Goal: Task Accomplishment & Management: Manage account settings

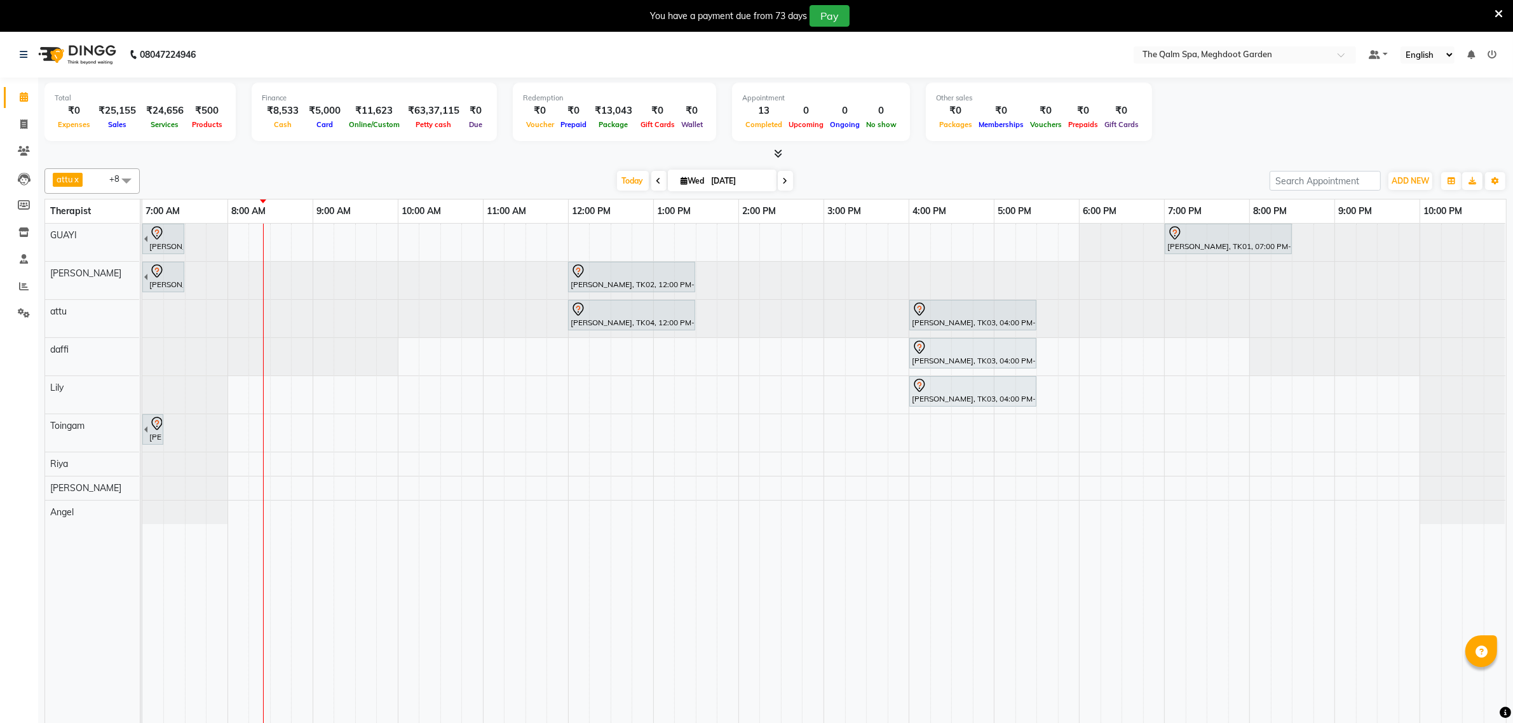
scroll to position [32, 0]
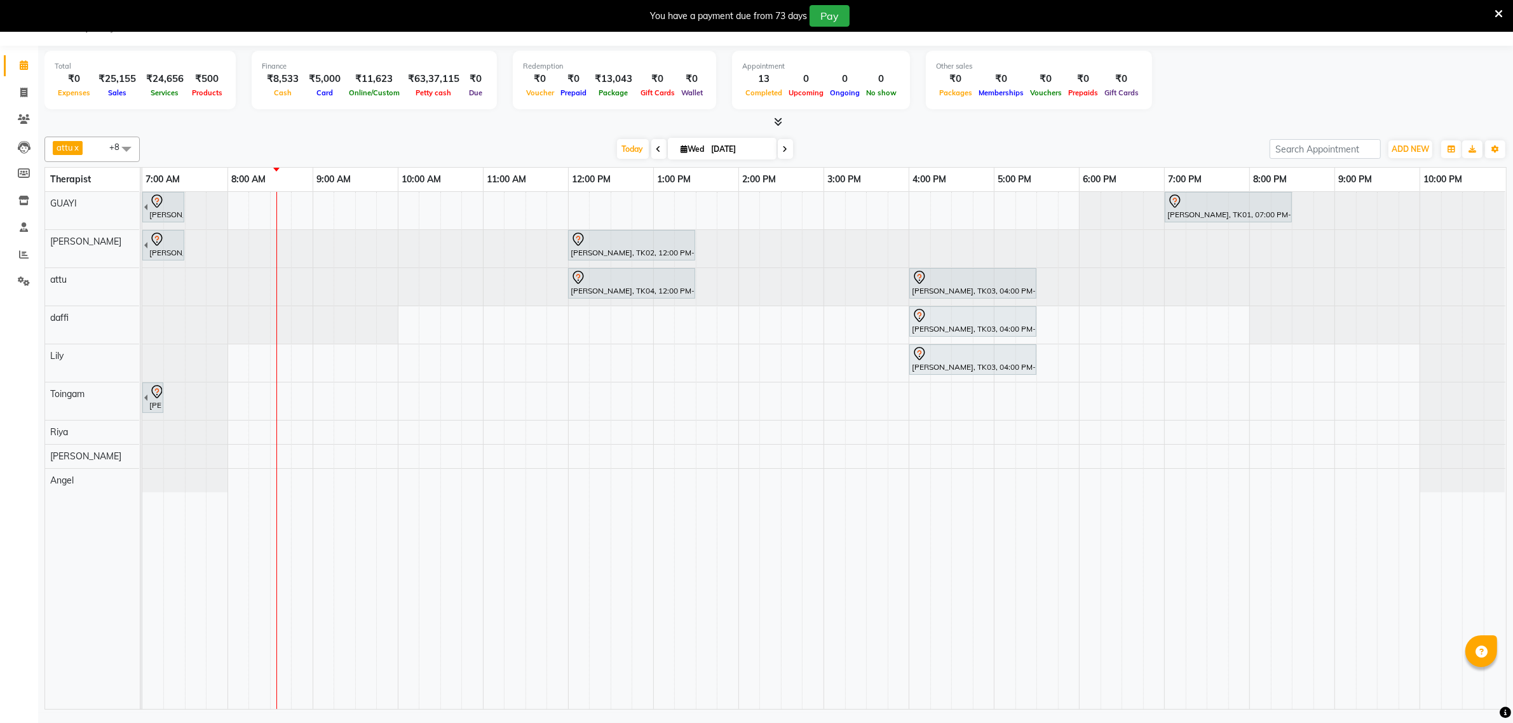
click at [443, 213] on div "[PERSON_NAME], TK01, 06:00 AM-07:30 AM, Javanese Pampering - 90 Mins [PERSON_NA…" at bounding box center [823, 450] width 1363 height 517
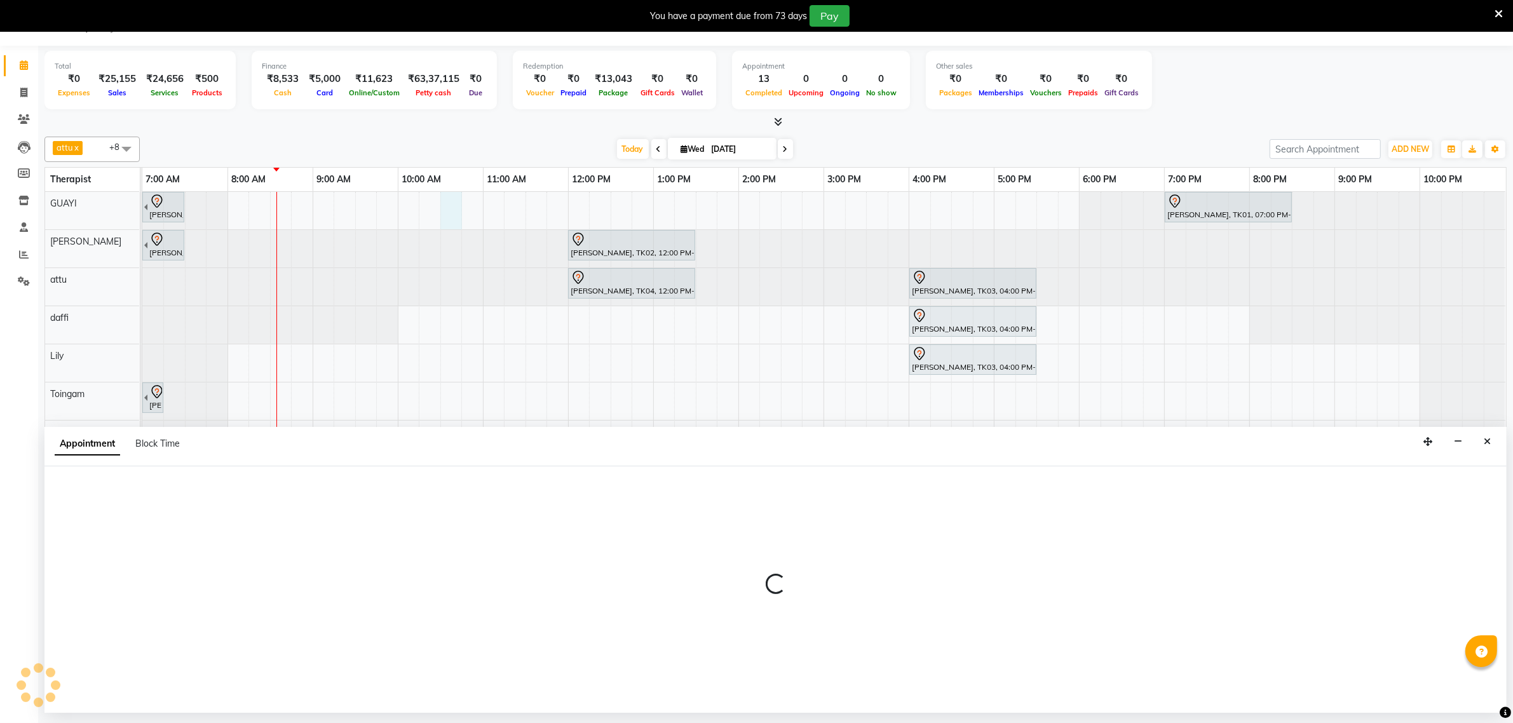
select select "48471"
select select "630"
select select "tentative"
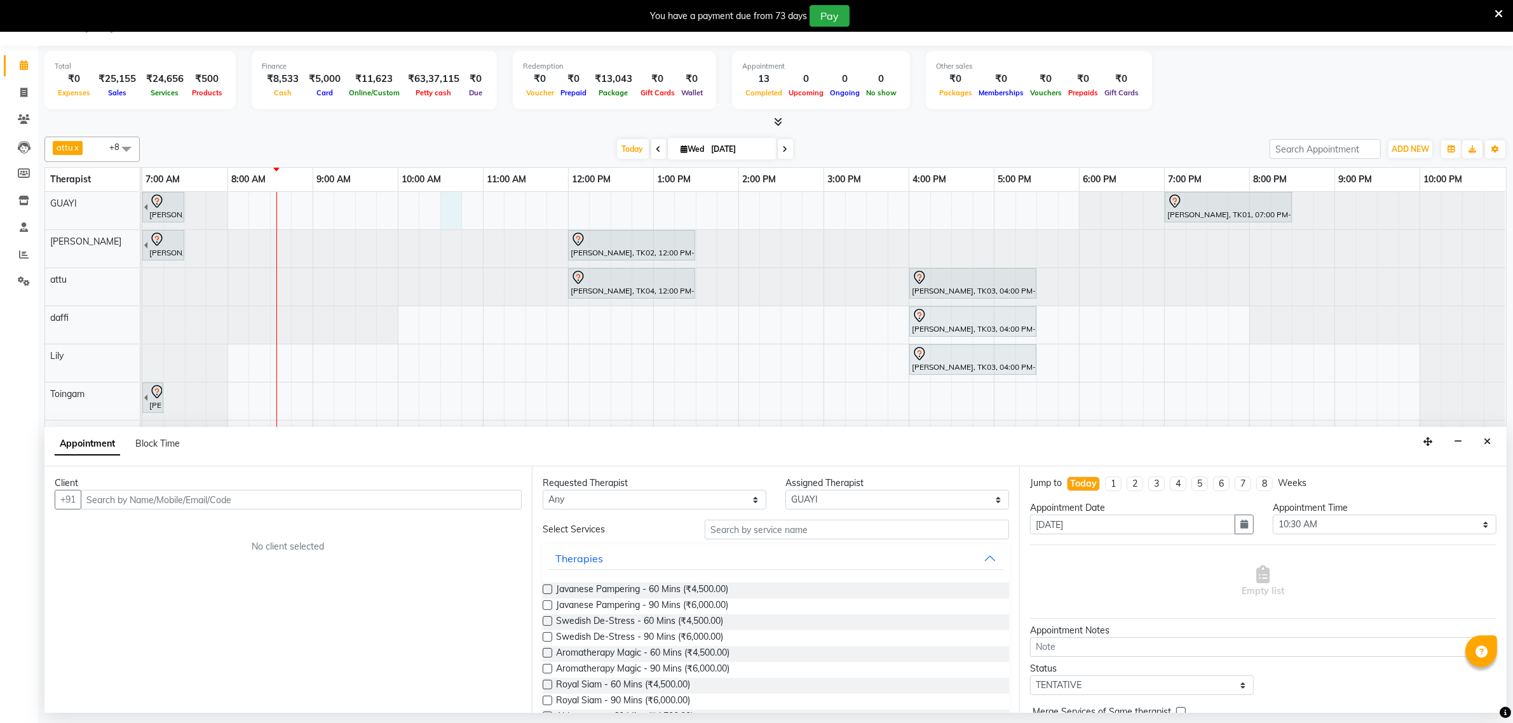
click at [547, 621] on label at bounding box center [548, 621] width 10 height 10
click at [547, 621] on input "checkbox" at bounding box center [547, 622] width 8 height 8
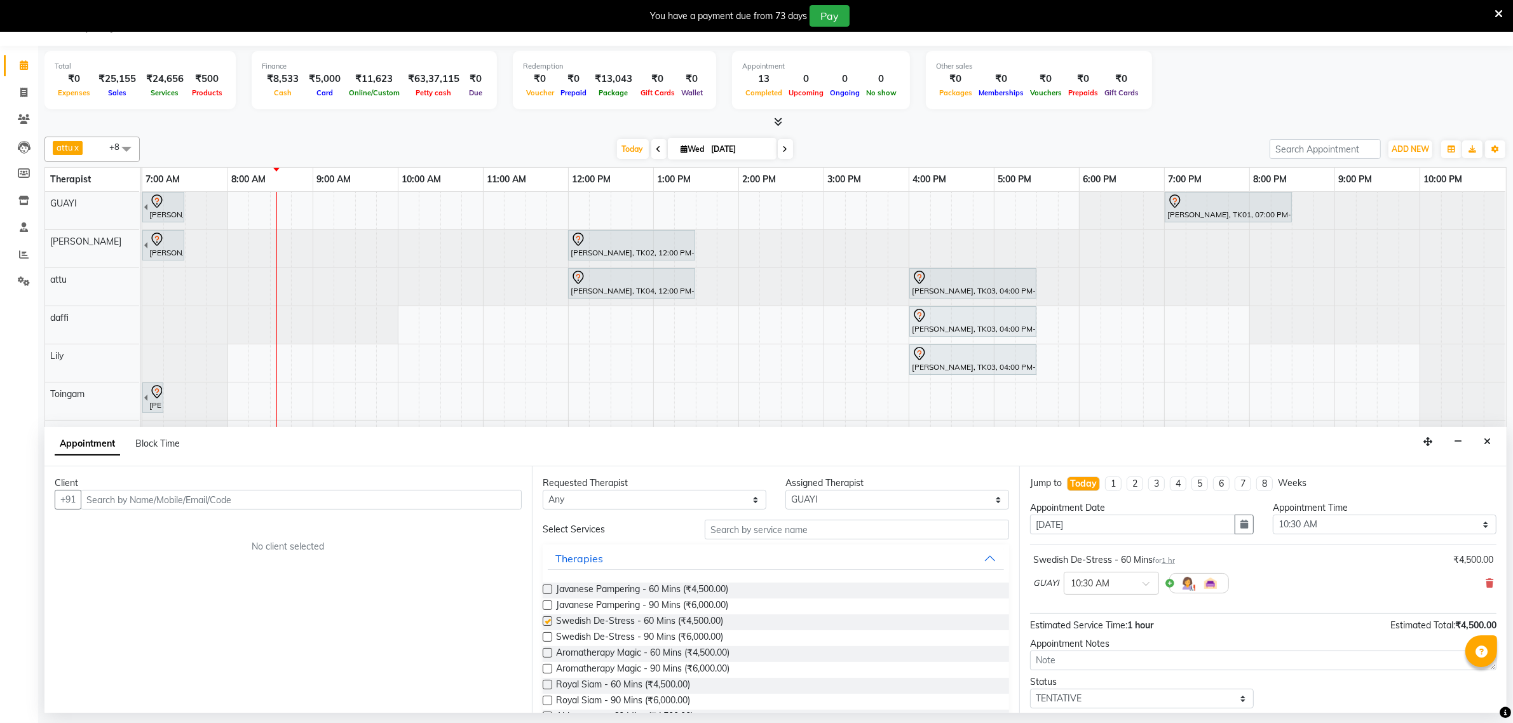
checkbox input "false"
click at [337, 496] on input "text" at bounding box center [301, 500] width 441 height 20
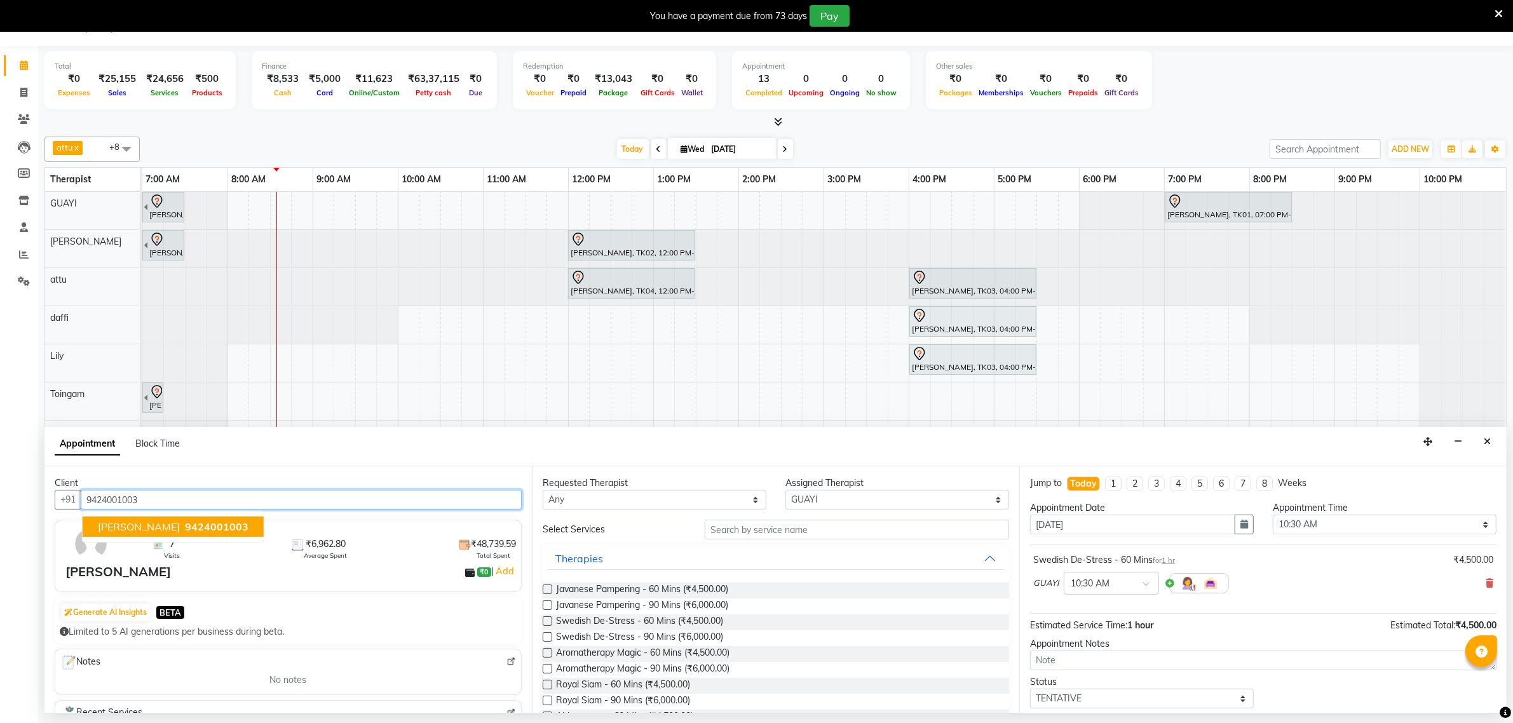
click at [185, 531] on span "9424001003" at bounding box center [217, 526] width 64 height 13
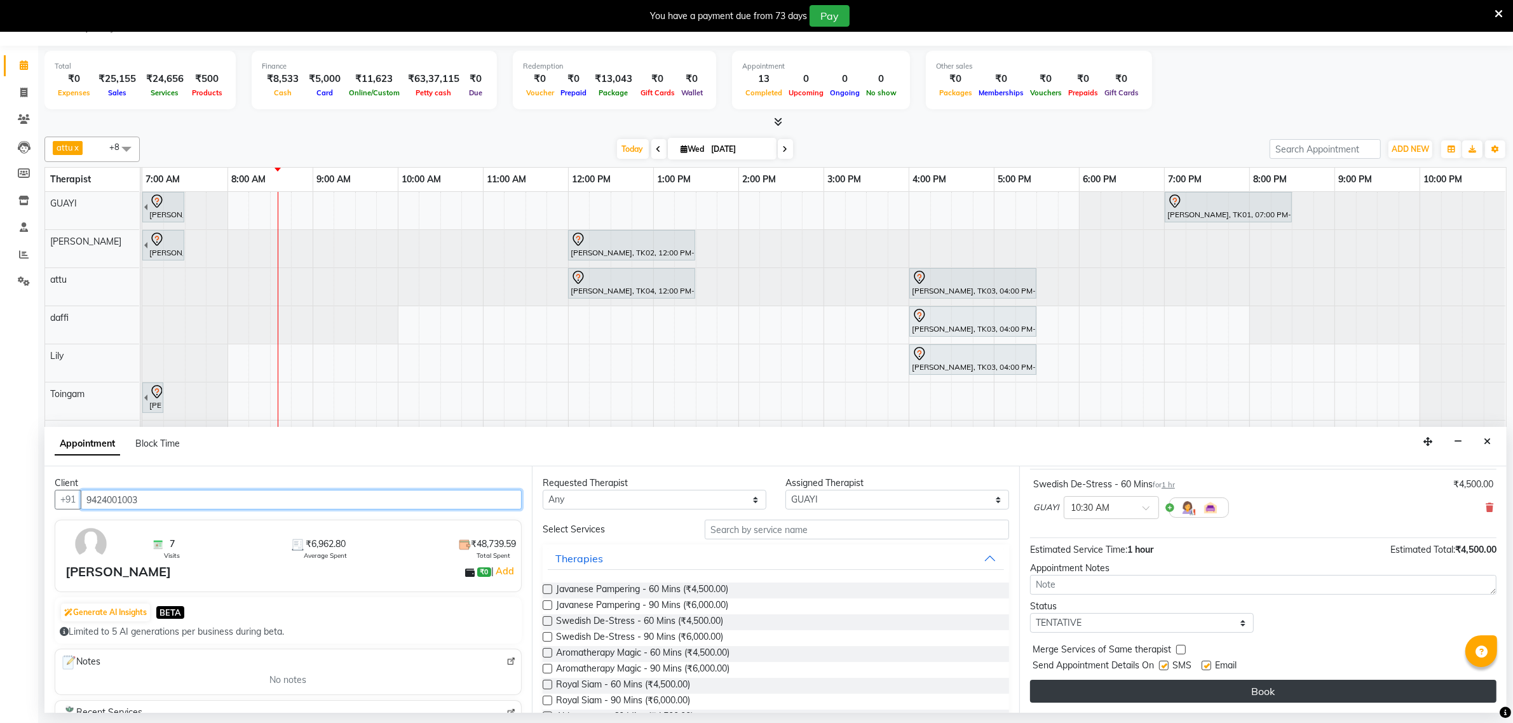
type input "9424001003"
click at [1201, 687] on button "Book" at bounding box center [1263, 691] width 466 height 23
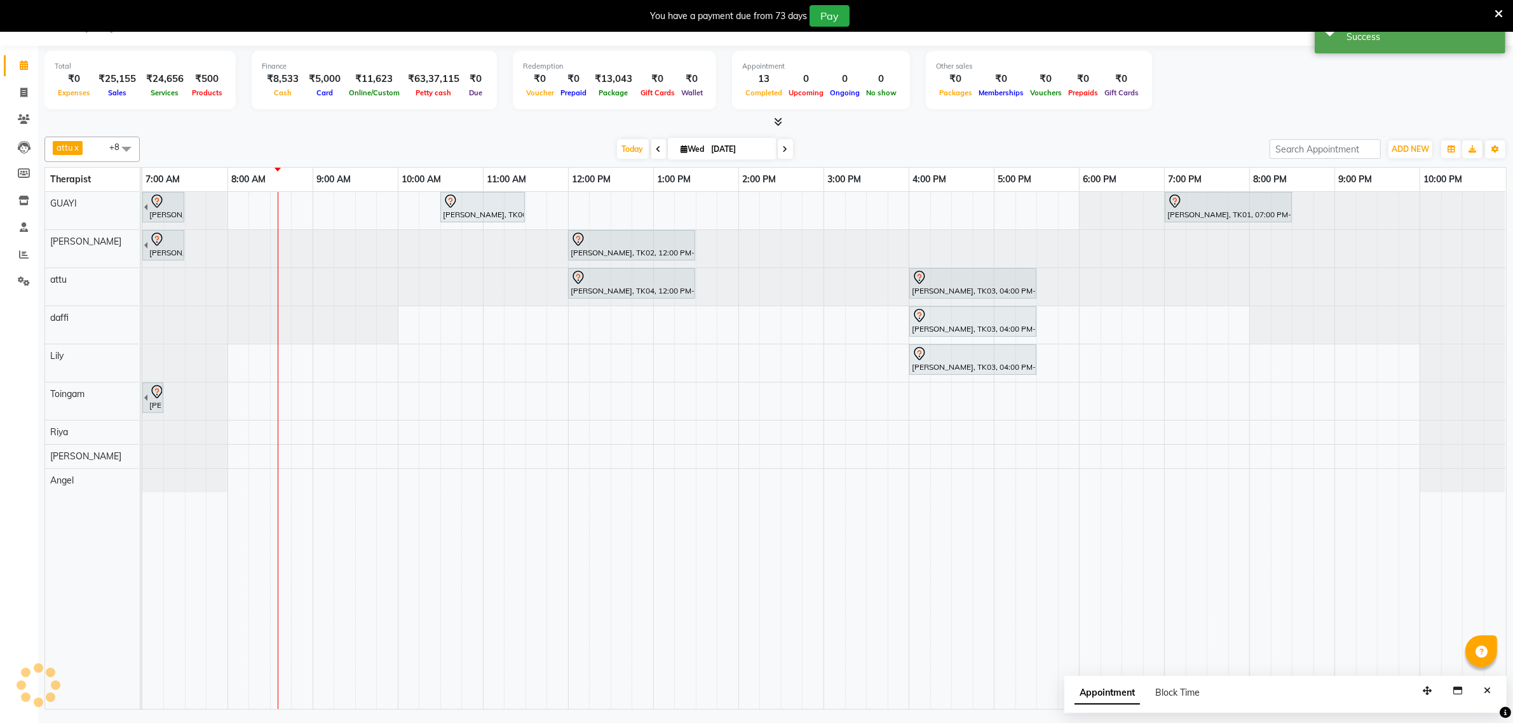
scroll to position [0, 0]
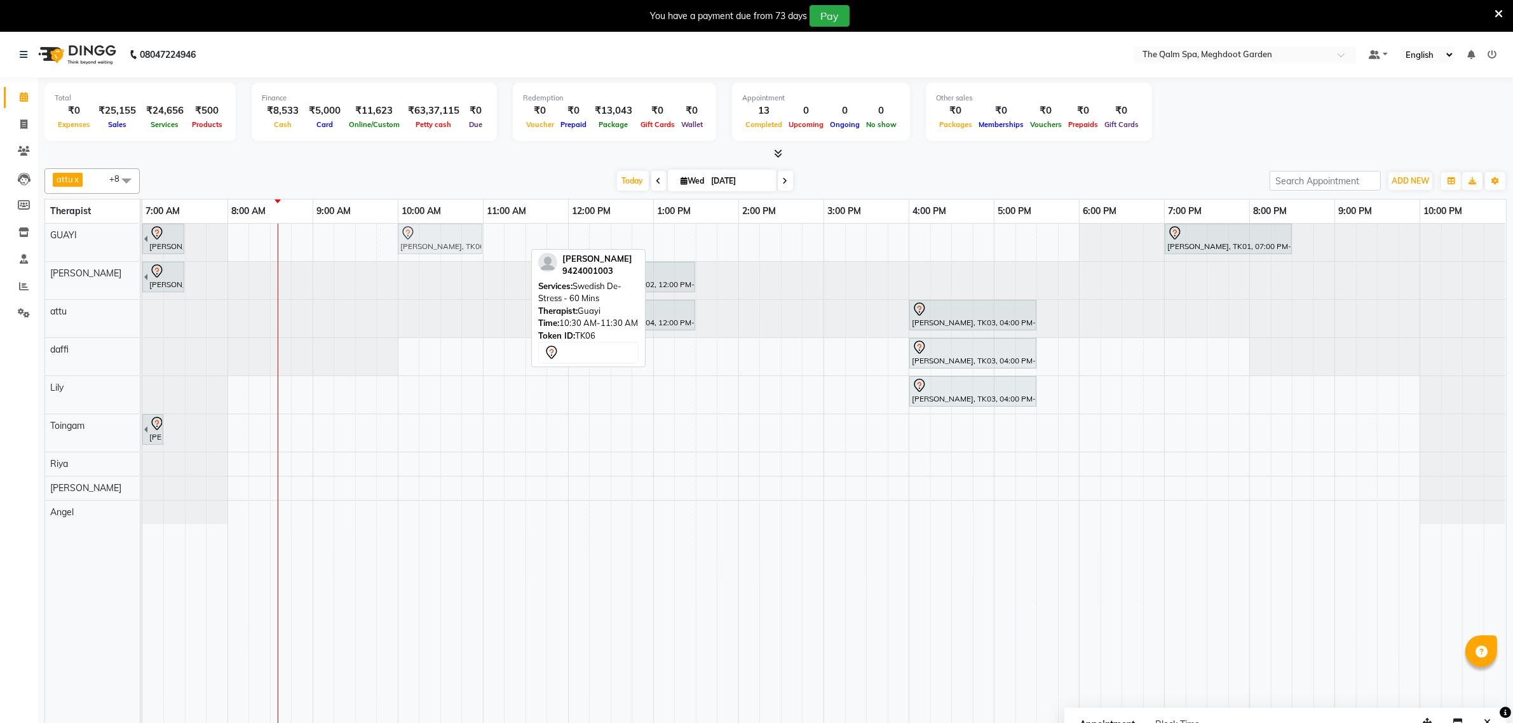
drag, startPoint x: 464, startPoint y: 247, endPoint x: 426, endPoint y: 247, distance: 38.8
click at [142, 246] on div "[PERSON_NAME], TK01, 06:00 AM-07:30 AM, Javanese Pampering - 90 Mins Akshay Shu…" at bounding box center [142, 242] width 0 height 37
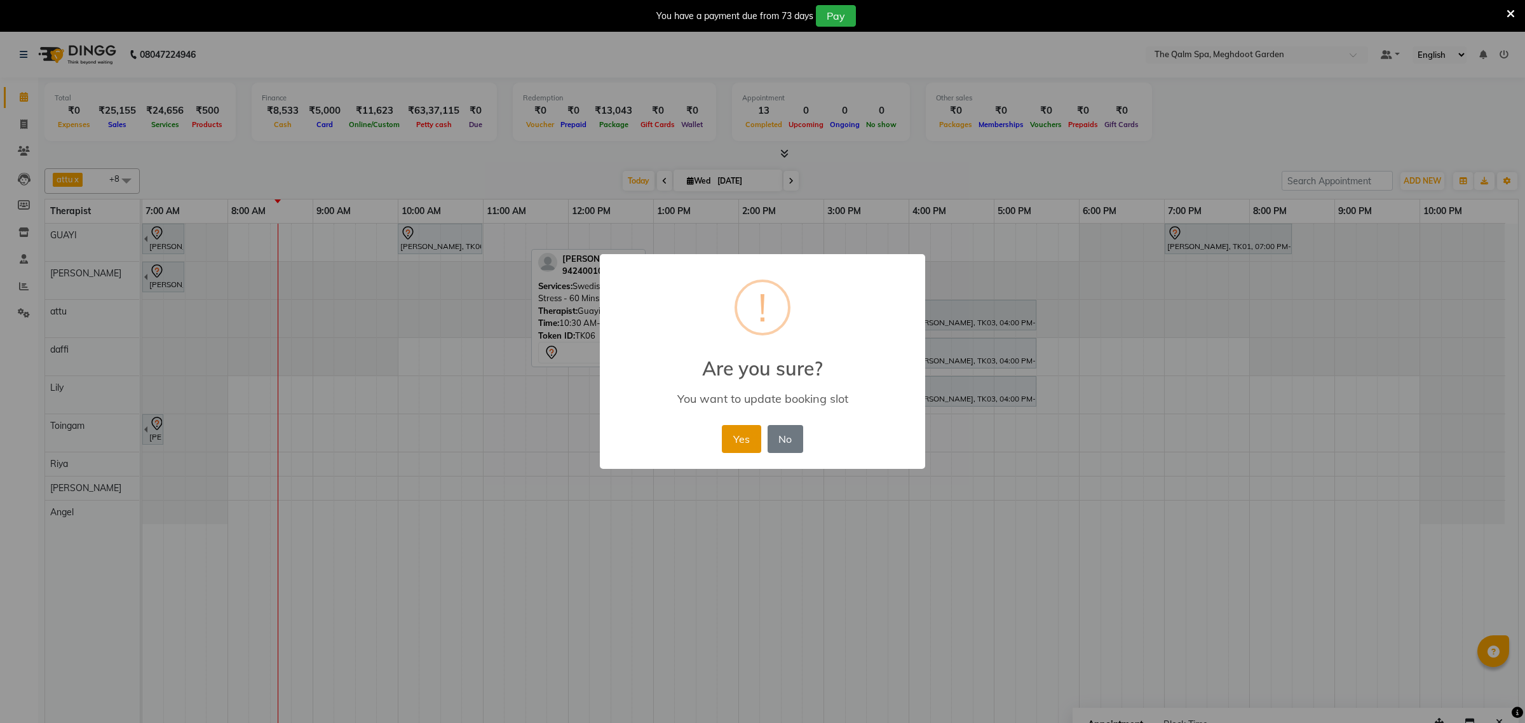
click at [753, 438] on button "Yes" at bounding box center [741, 439] width 39 height 28
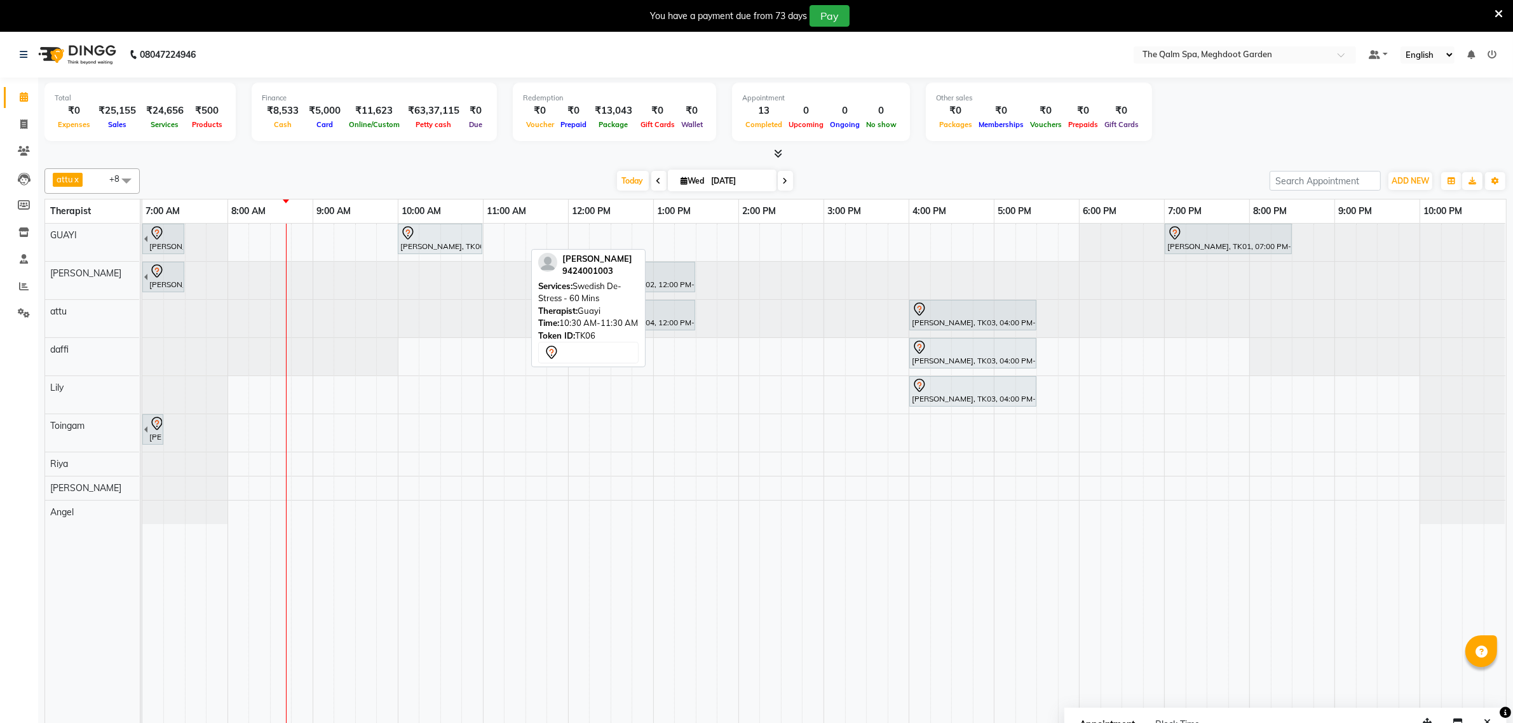
scroll to position [32, 0]
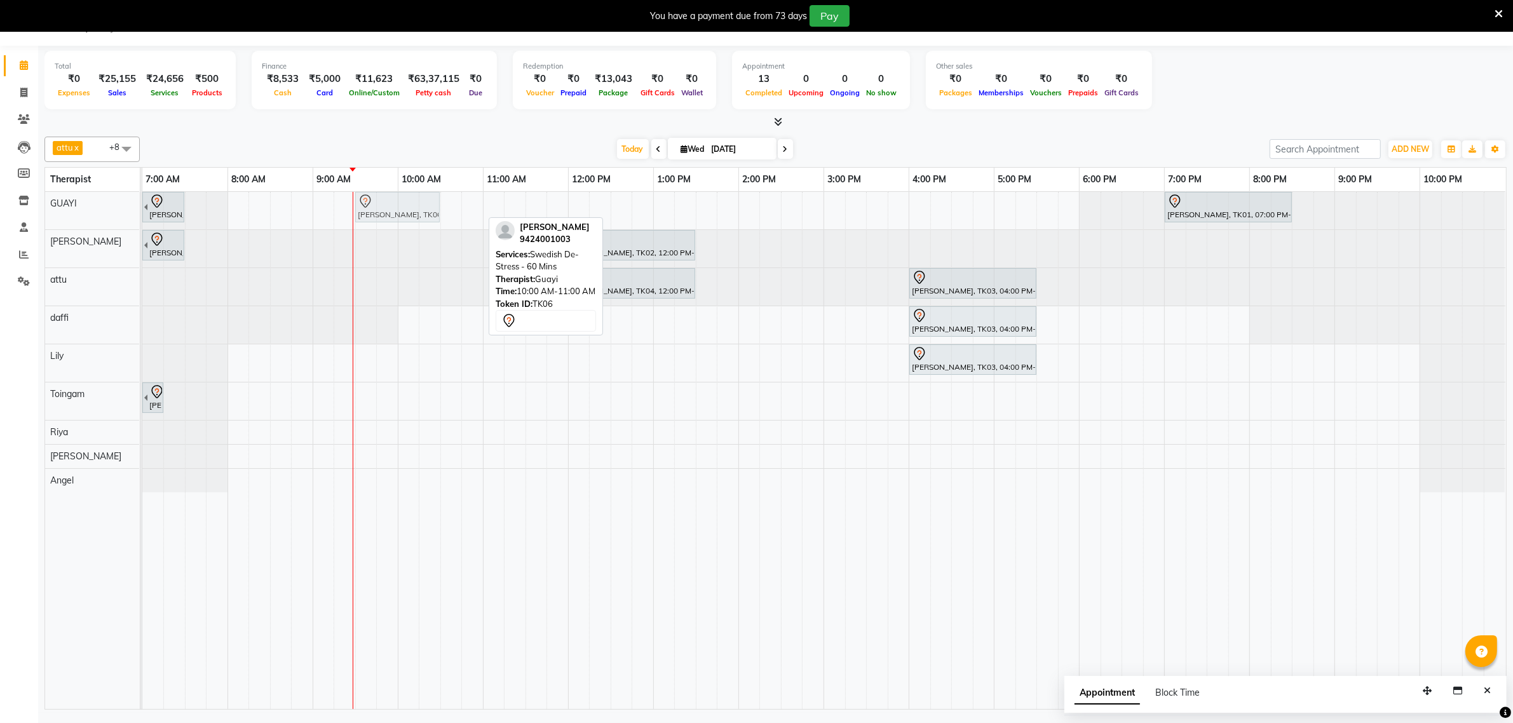
drag, startPoint x: 424, startPoint y: 205, endPoint x: 372, endPoint y: 196, distance: 53.0
click at [142, 198] on div "[PERSON_NAME], TK01, 06:00 AM-07:30 AM, Javanese Pampering - 90 Mins Akshay Shu…" at bounding box center [142, 210] width 0 height 37
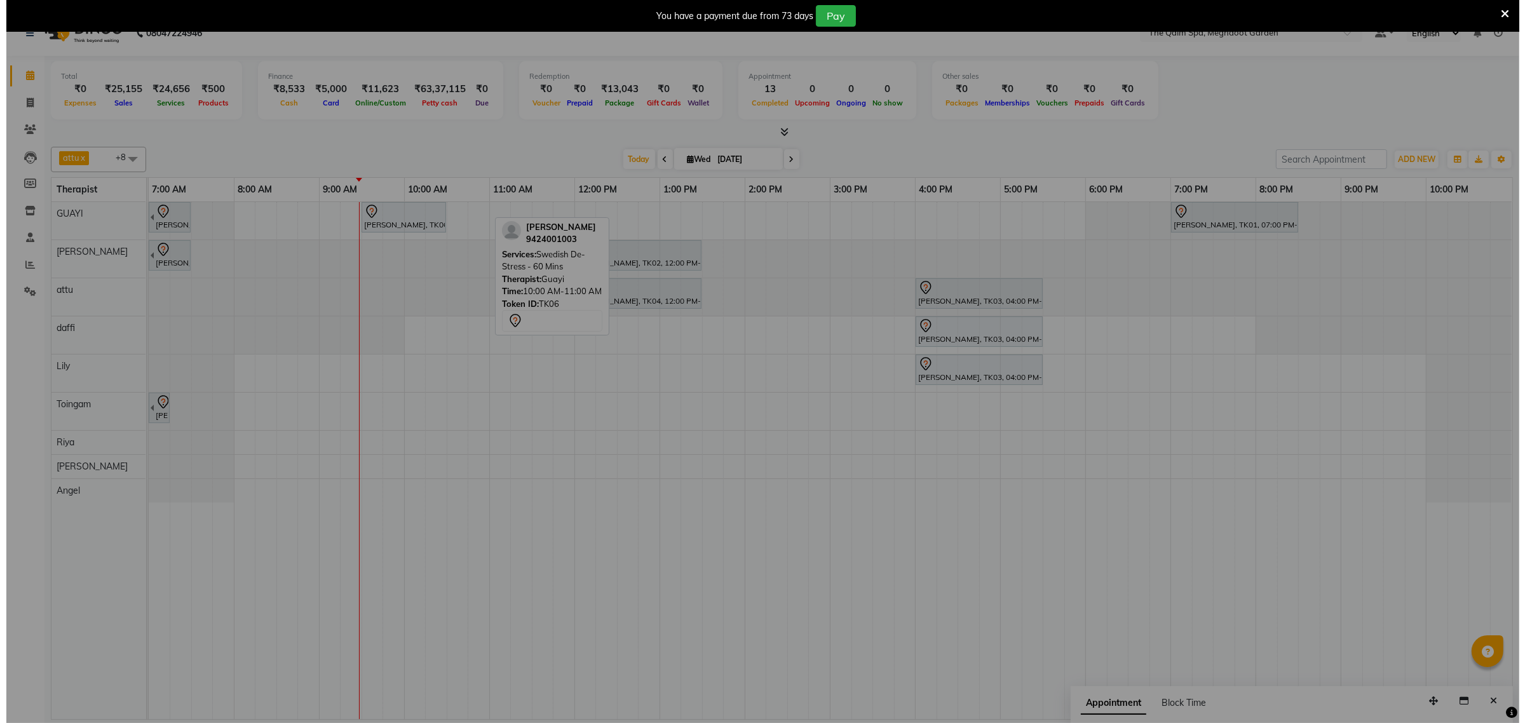
scroll to position [21, 0]
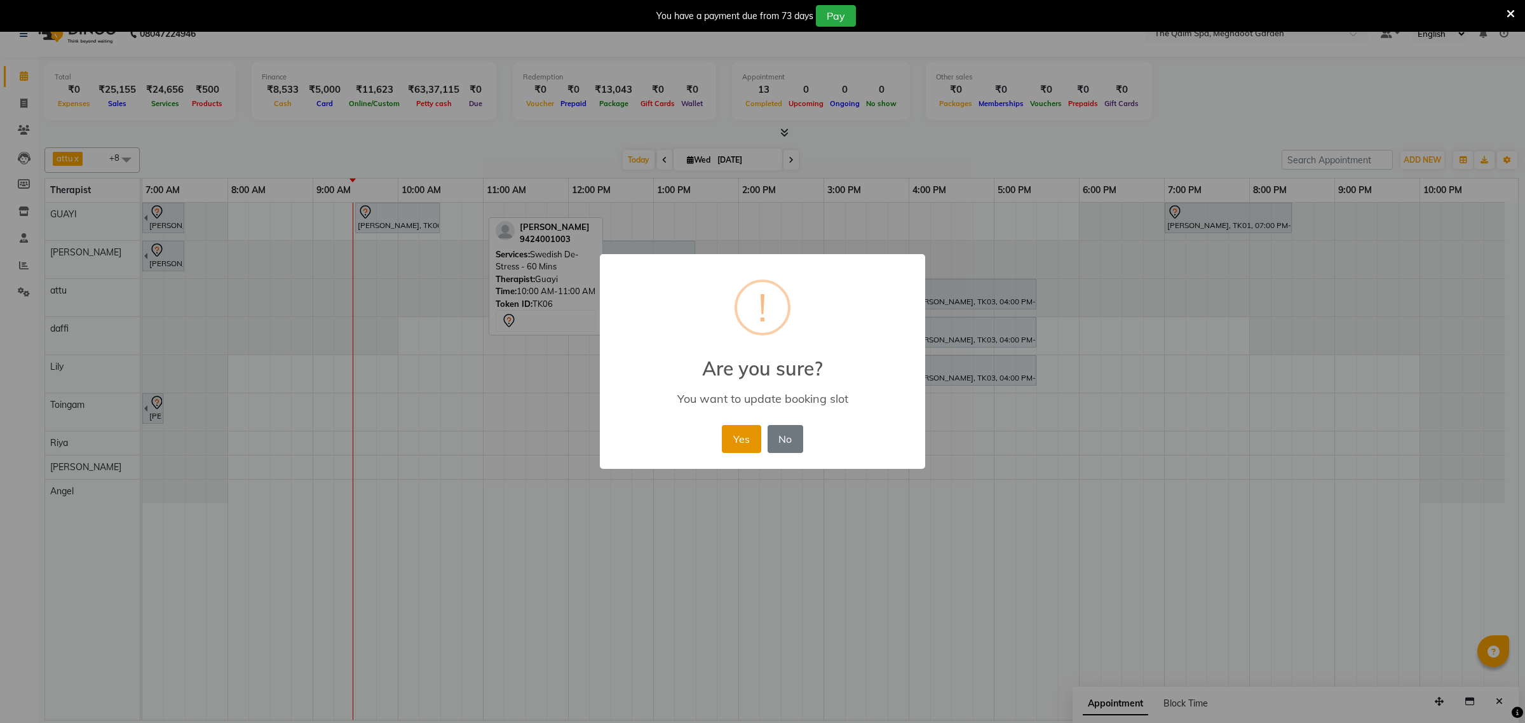
click at [726, 440] on button "Yes" at bounding box center [741, 439] width 39 height 28
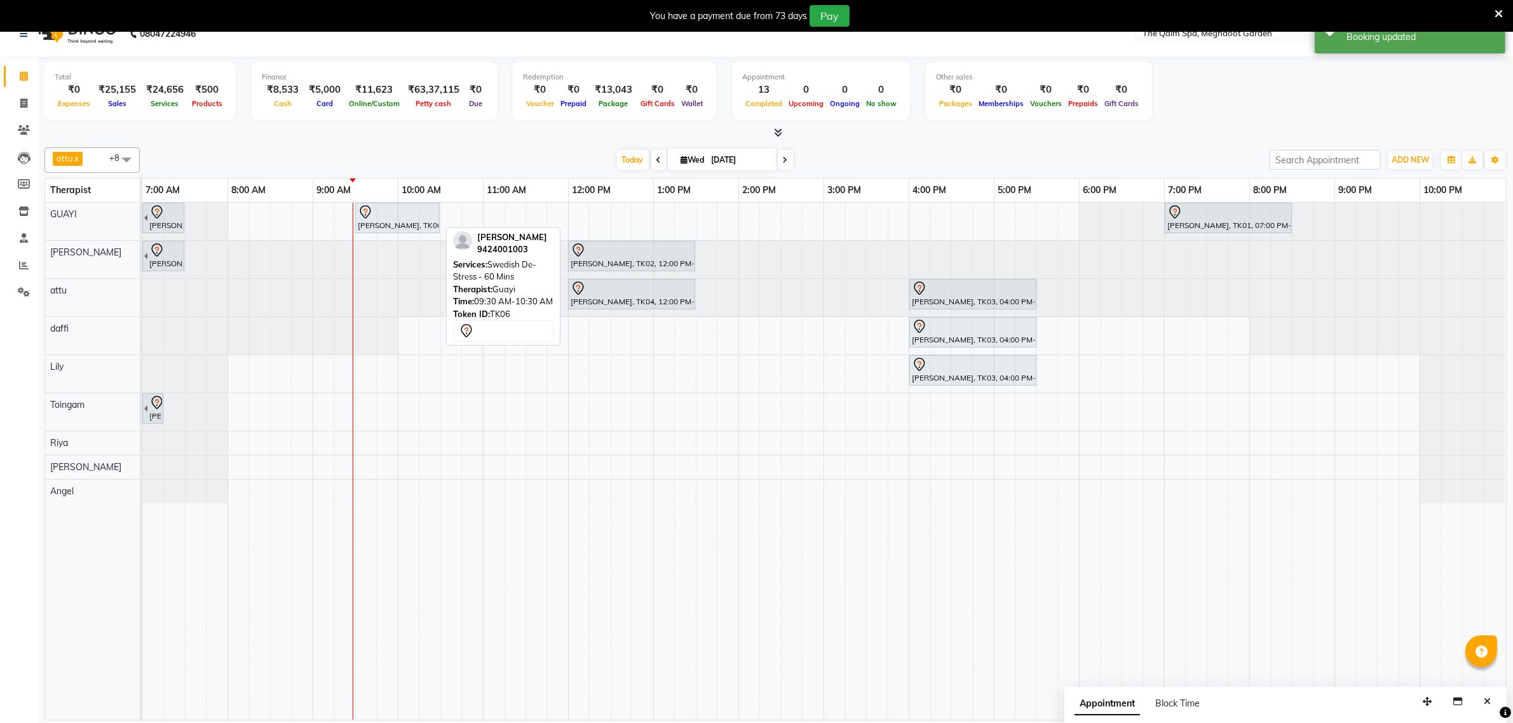
click at [395, 219] on div "[PERSON_NAME], TK06, 09:30 AM-10:30 AM, Swedish De-Stress - 60 Mins" at bounding box center [397, 218] width 82 height 27
click at [397, 221] on div "[PERSON_NAME], TK06, 09:30 AM-10:30 AM, Swedish De-Stress - 60 Mins" at bounding box center [397, 218] width 82 height 27
select select "7"
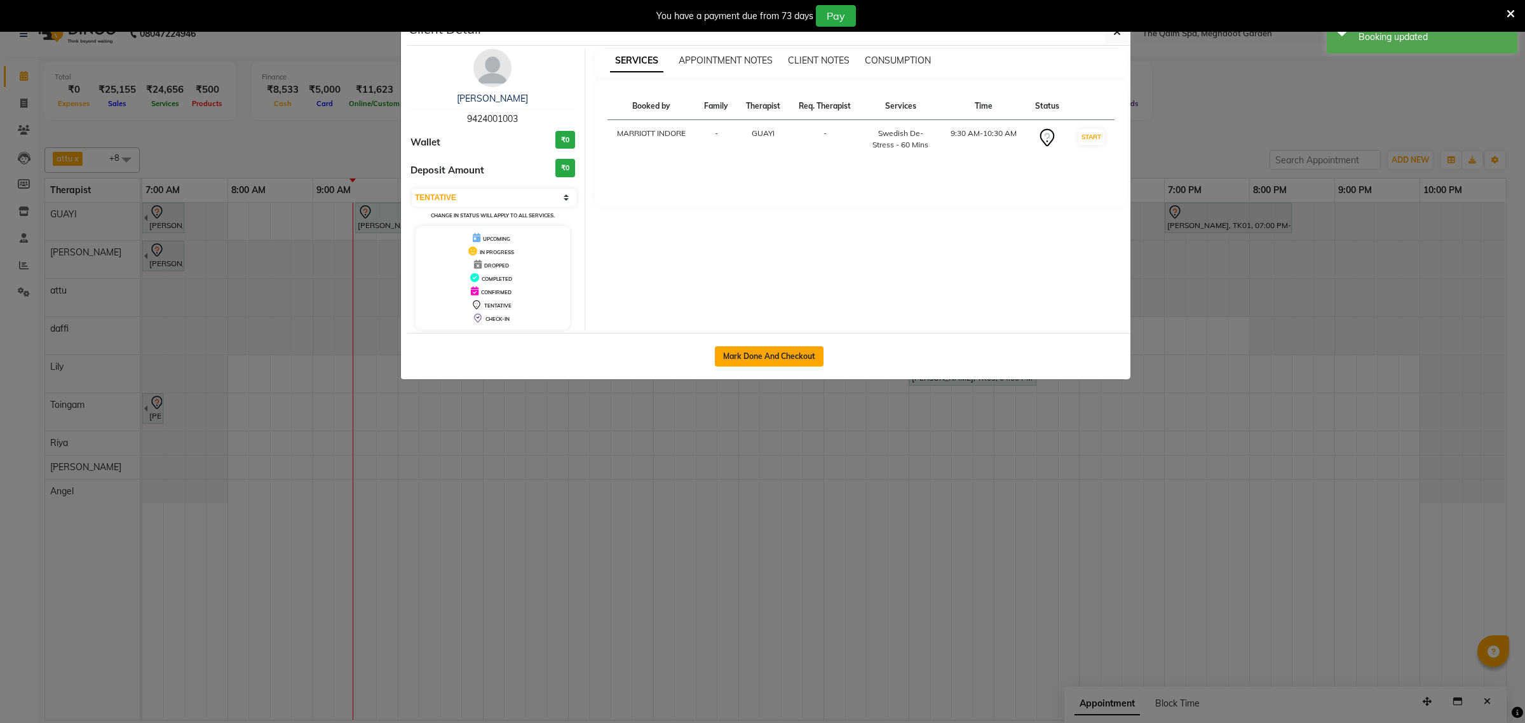
click at [747, 360] on button "Mark Done And Checkout" at bounding box center [769, 356] width 109 height 20
select select "service"
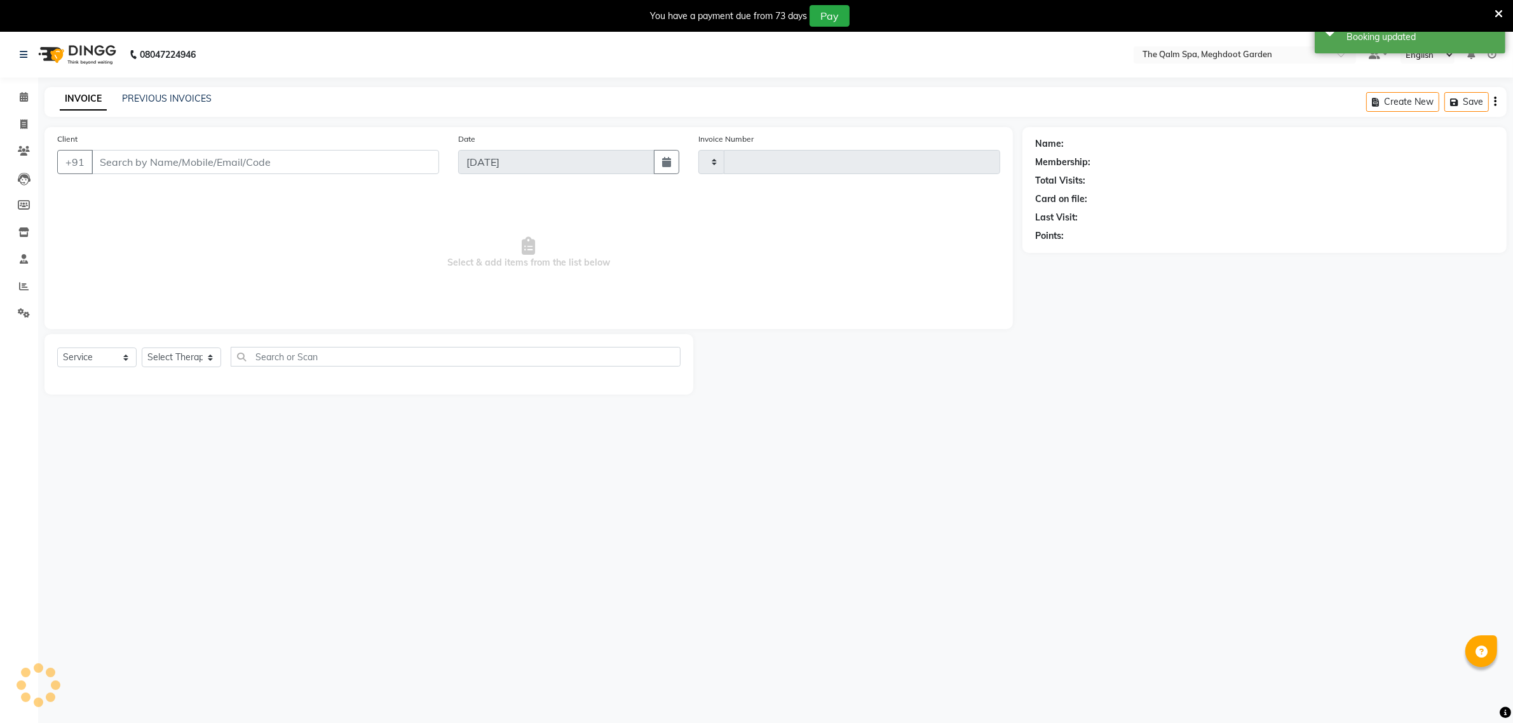
type input "1901"
select select "6401"
type input "9424001003"
select select "48471"
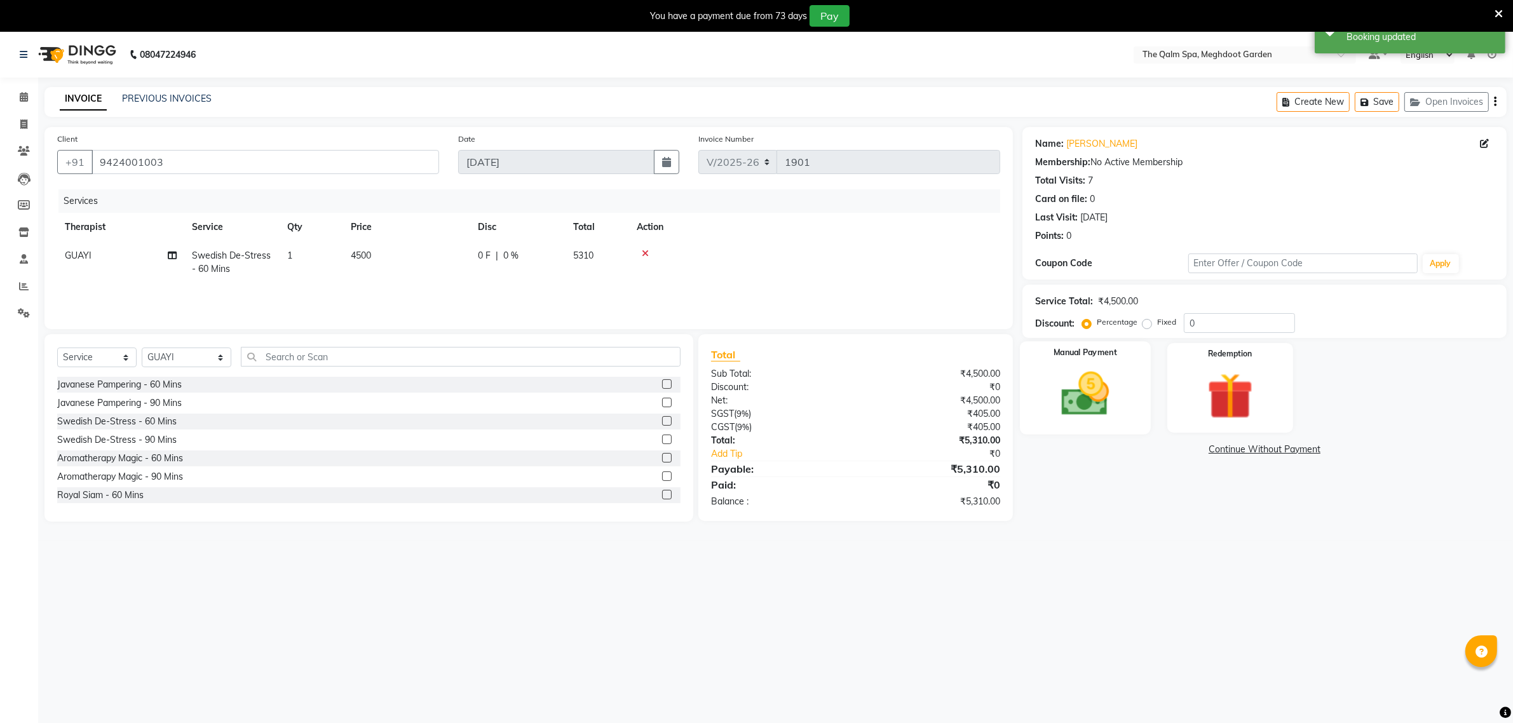
click at [1104, 377] on img at bounding box center [1085, 394] width 78 height 55
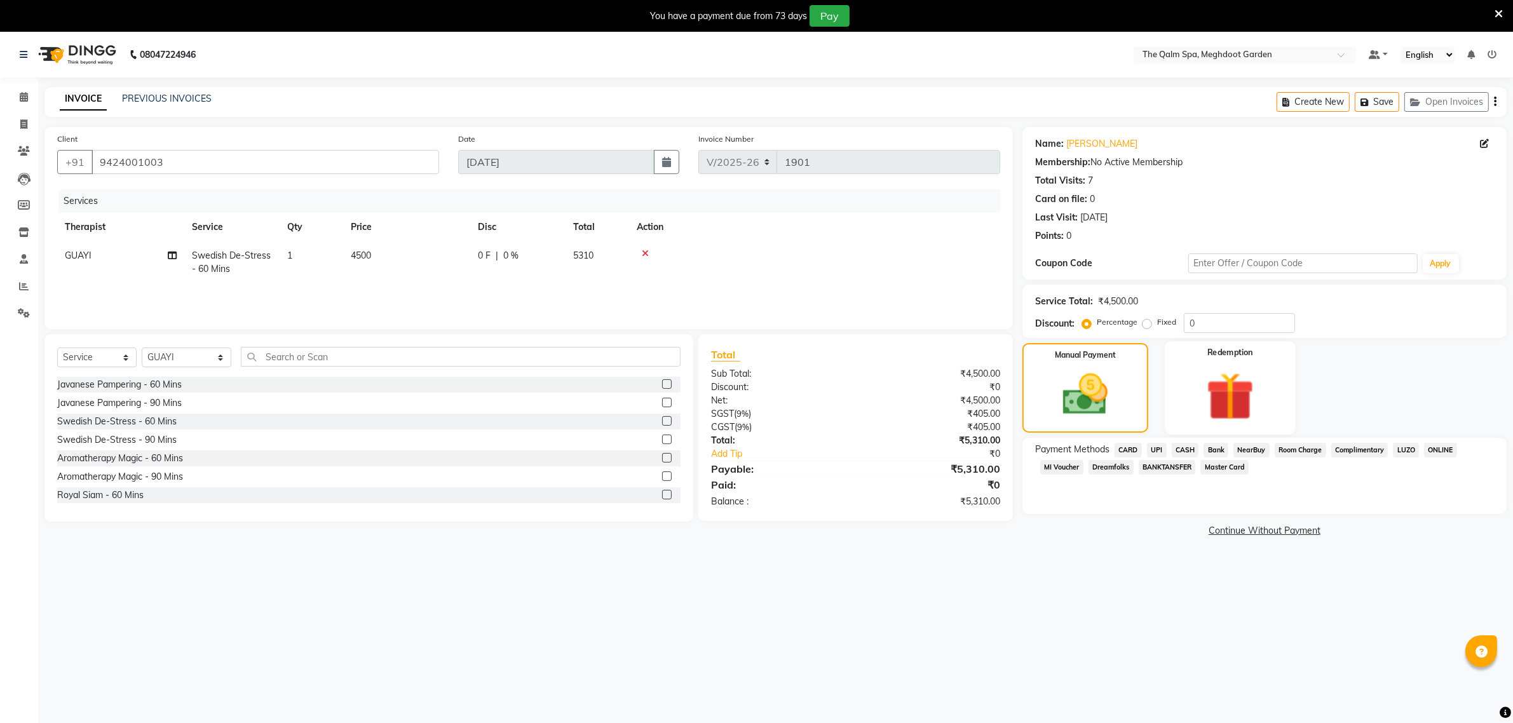
click at [1242, 391] on img at bounding box center [1230, 397] width 78 height 60
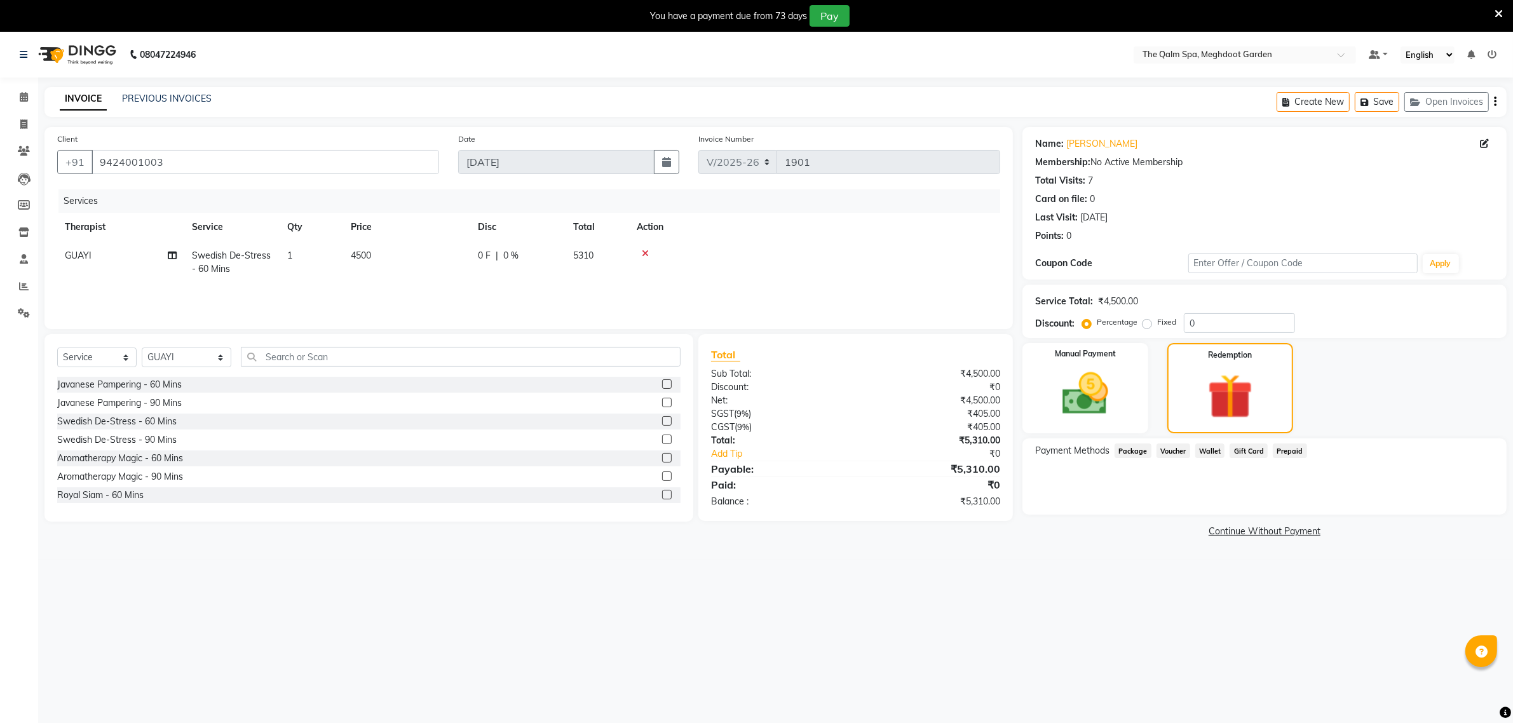
click at [1126, 454] on span "Package" at bounding box center [1132, 450] width 37 height 15
click at [23, 93] on icon at bounding box center [24, 97] width 8 height 10
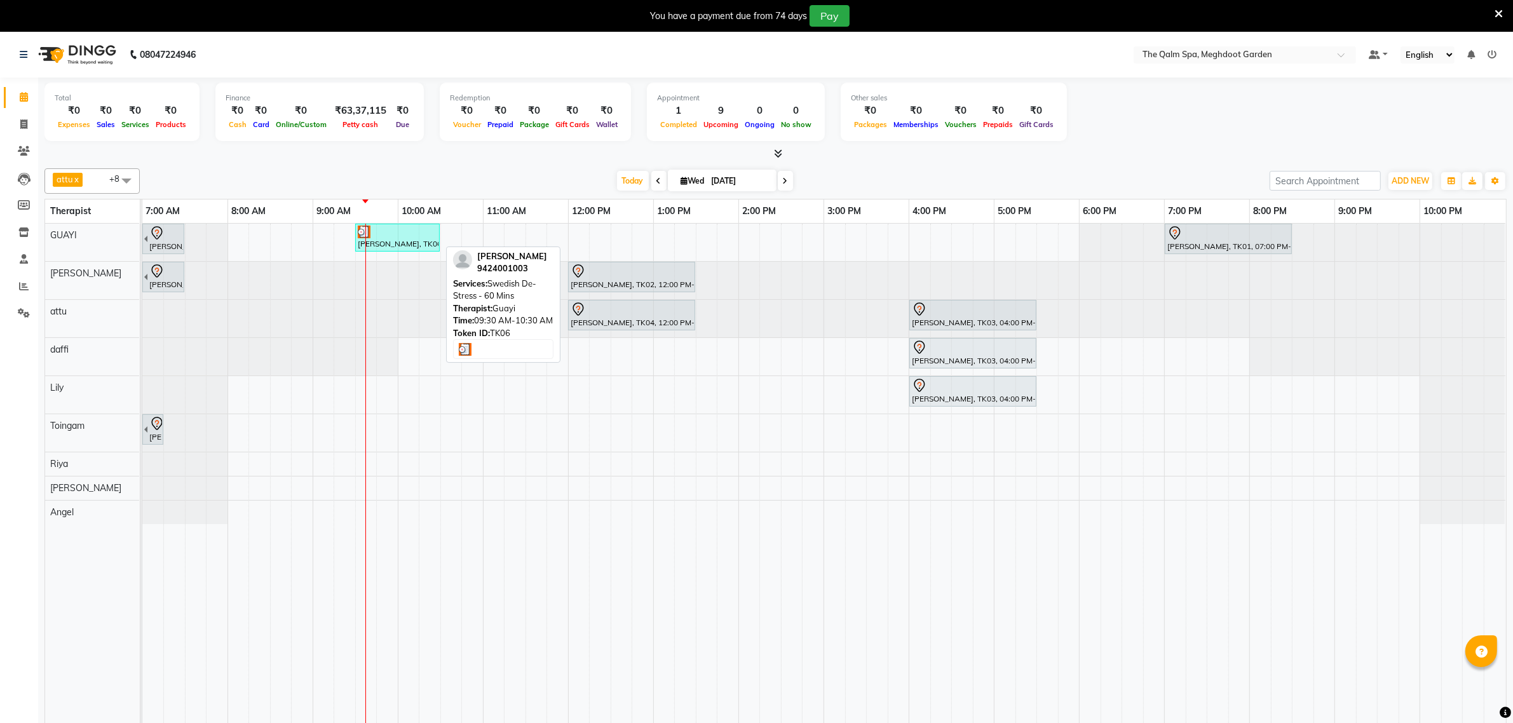
click at [403, 243] on div "[PERSON_NAME], TK06, 09:30 AM-10:30 AM, Swedish De-Stress - 60 Mins" at bounding box center [397, 238] width 82 height 24
select select "3"
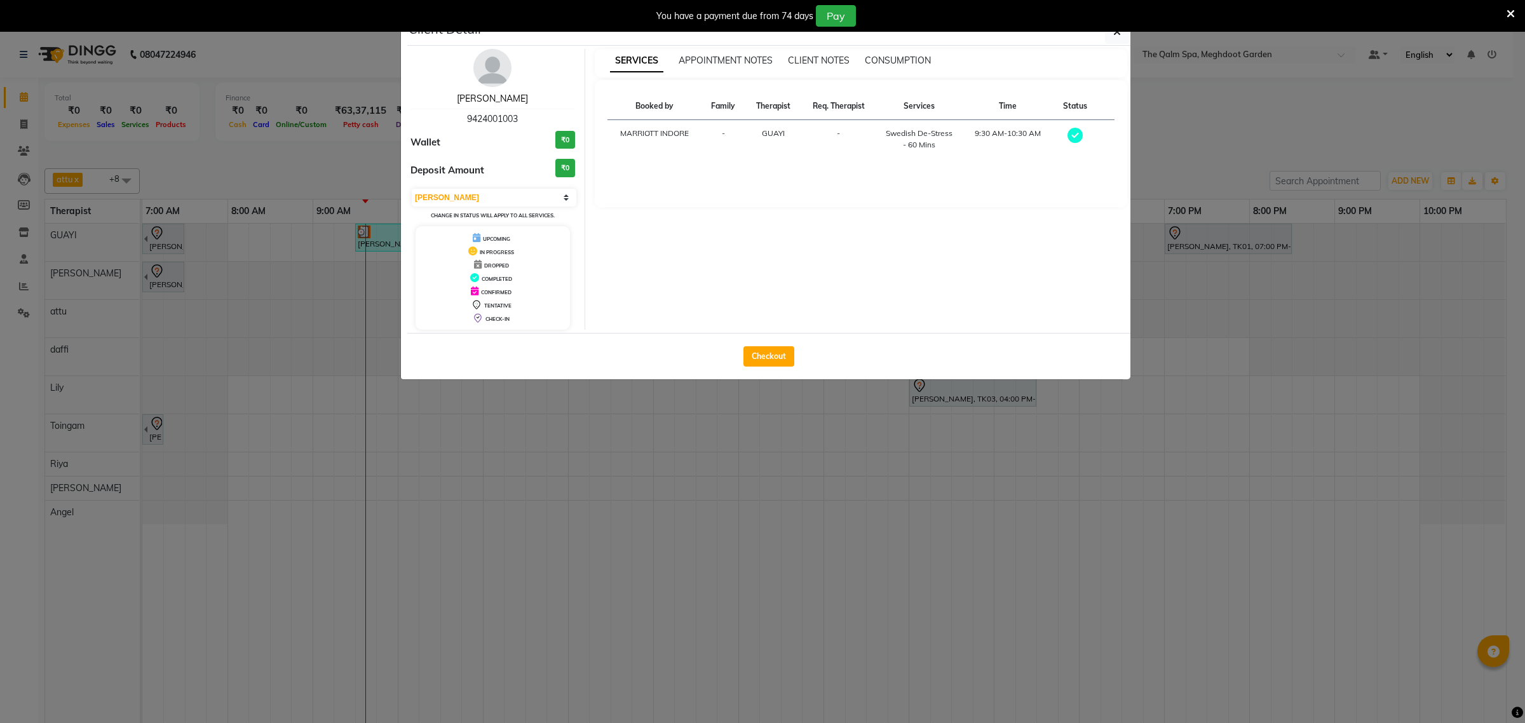
click at [493, 100] on link "[PERSON_NAME]" at bounding box center [492, 98] width 71 height 11
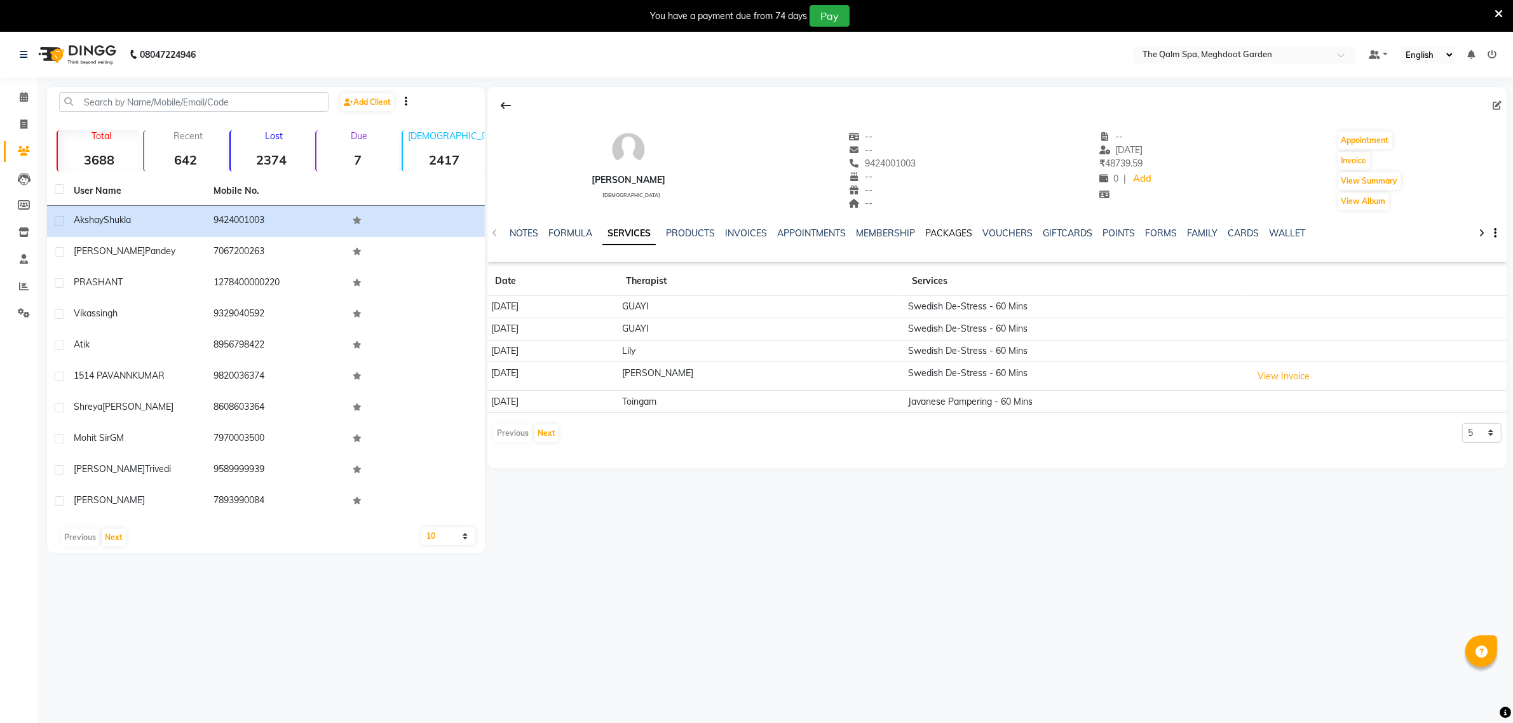
click at [929, 233] on link "PACKAGES" at bounding box center [948, 232] width 47 height 11
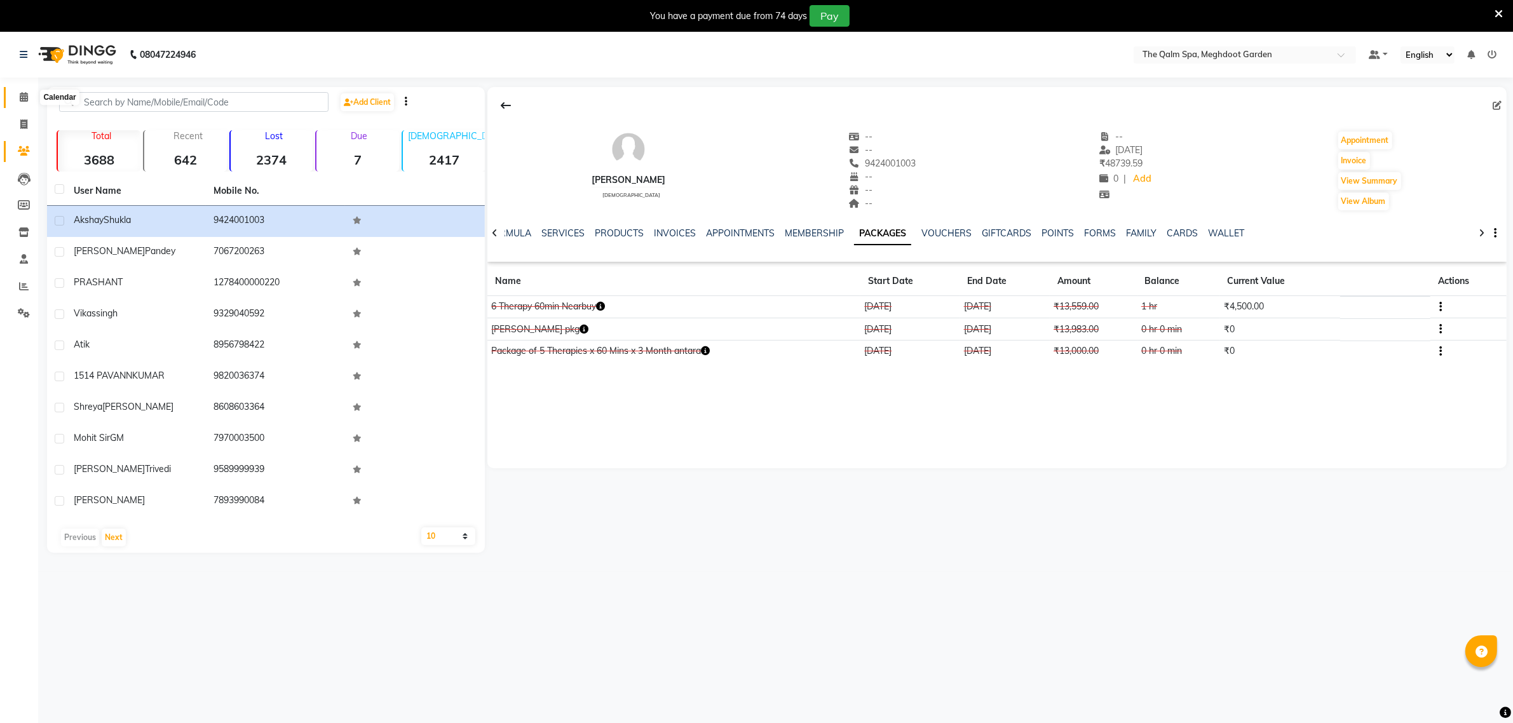
click at [24, 95] on icon at bounding box center [24, 97] width 8 height 10
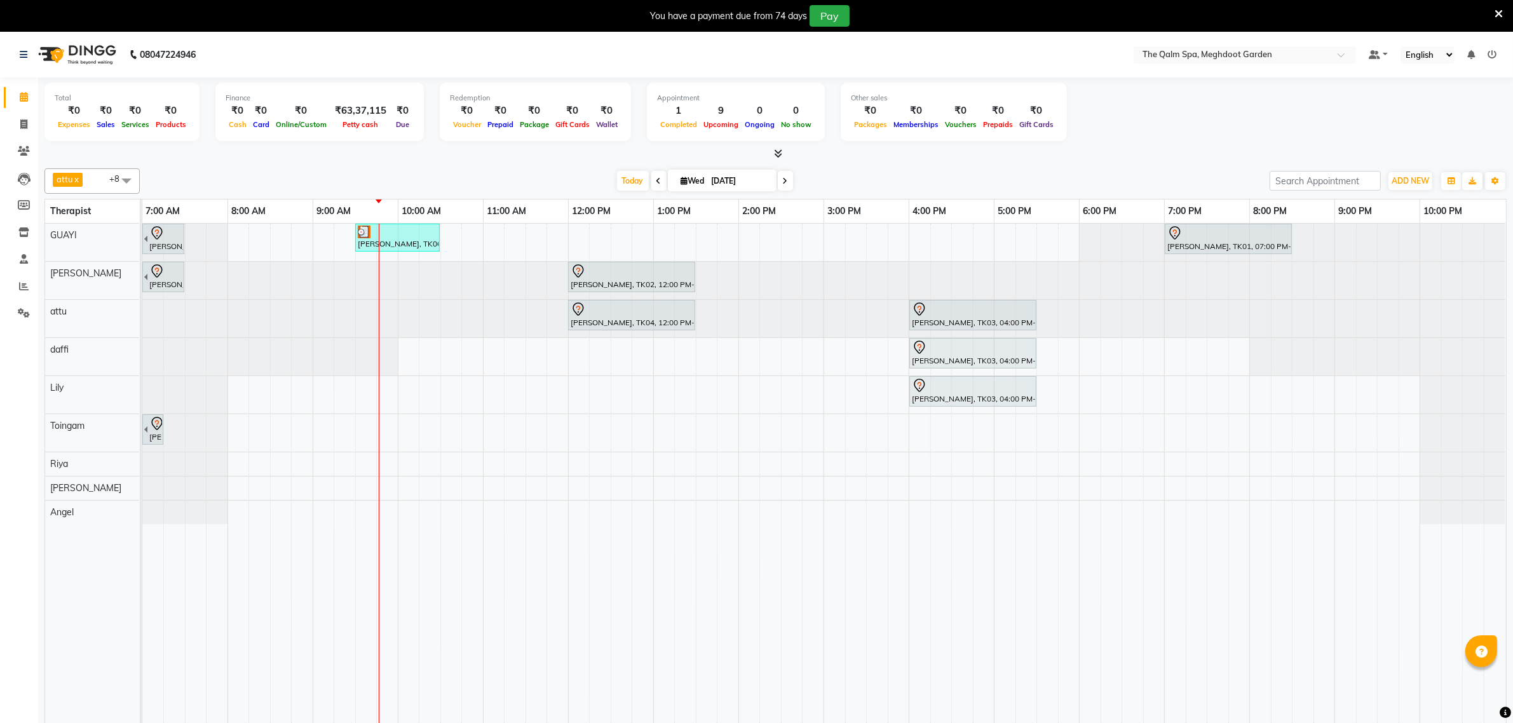
scroll to position [32, 0]
